Goal: Check status: Check status

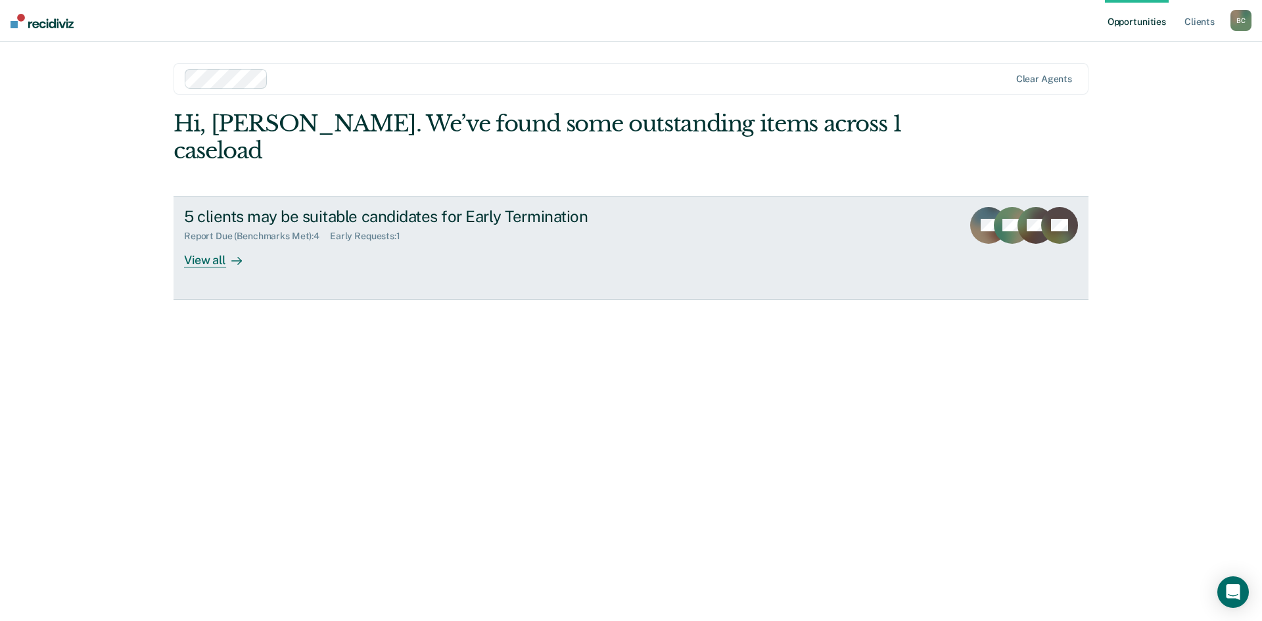
click at [195, 242] on div "View all" at bounding box center [221, 255] width 74 height 26
